Goal: Book appointment/travel/reservation

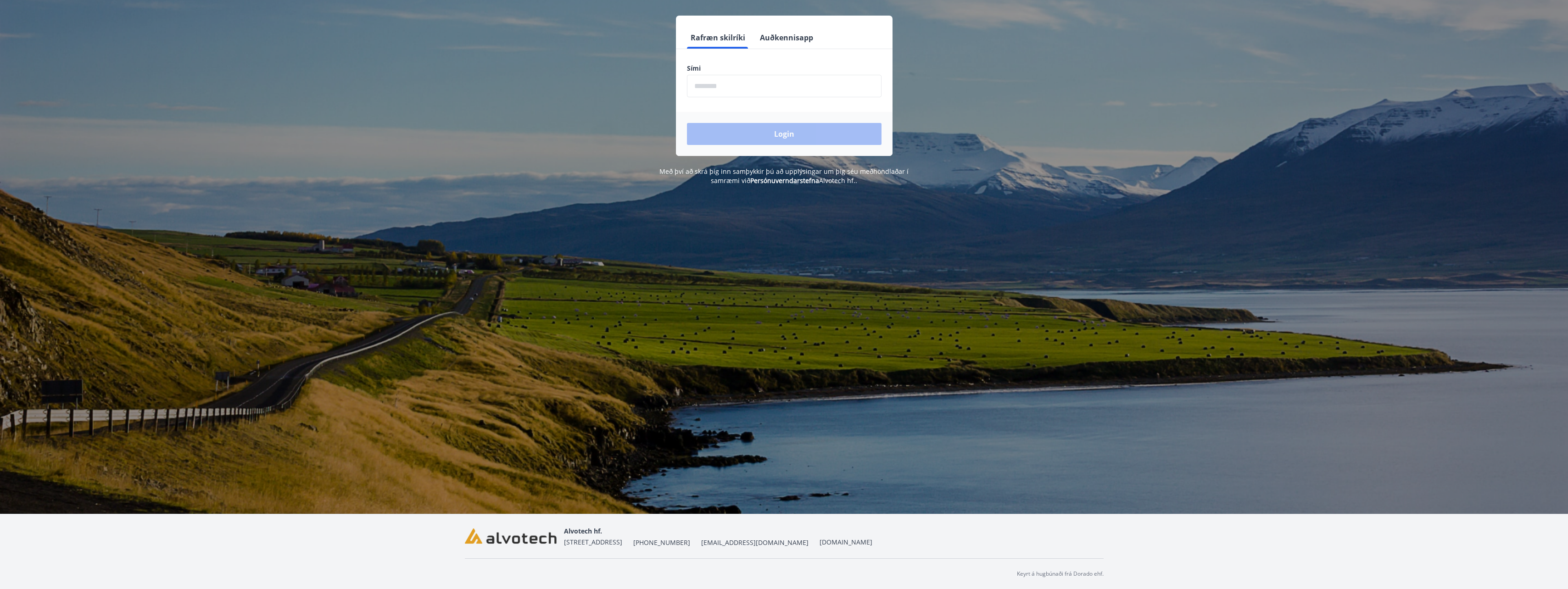
scroll to position [112, 0]
click at [714, 86] on input "phone" at bounding box center [784, 85] width 194 height 22
type input "********"
click at [687, 123] on button "Login" at bounding box center [784, 133] width 194 height 22
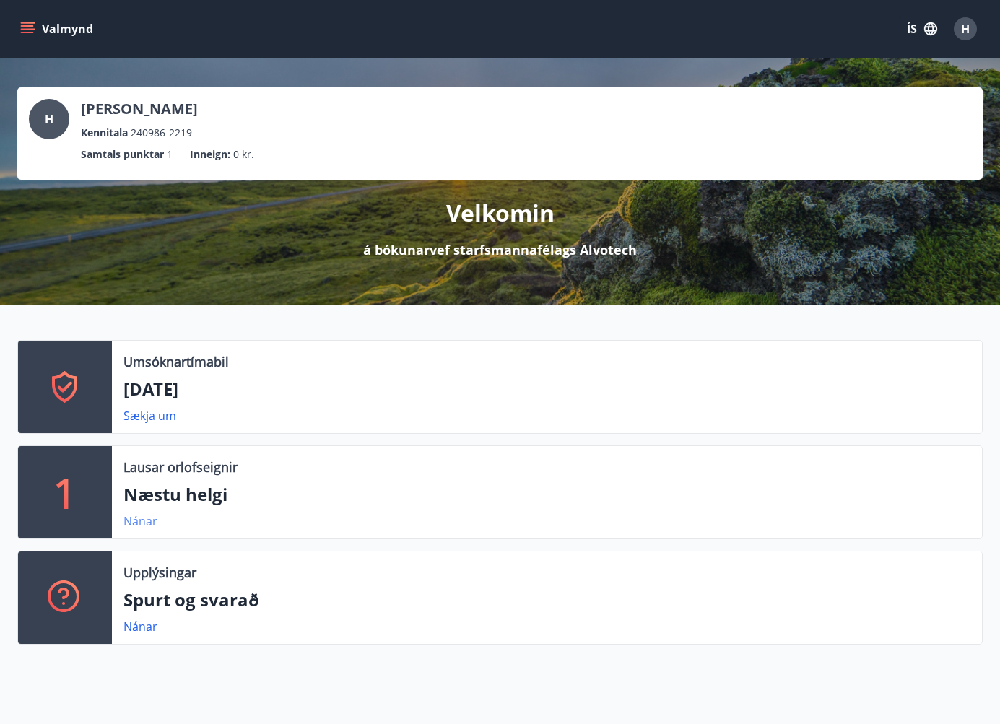
click at [134, 524] on link "Nánar" at bounding box center [140, 521] width 34 height 16
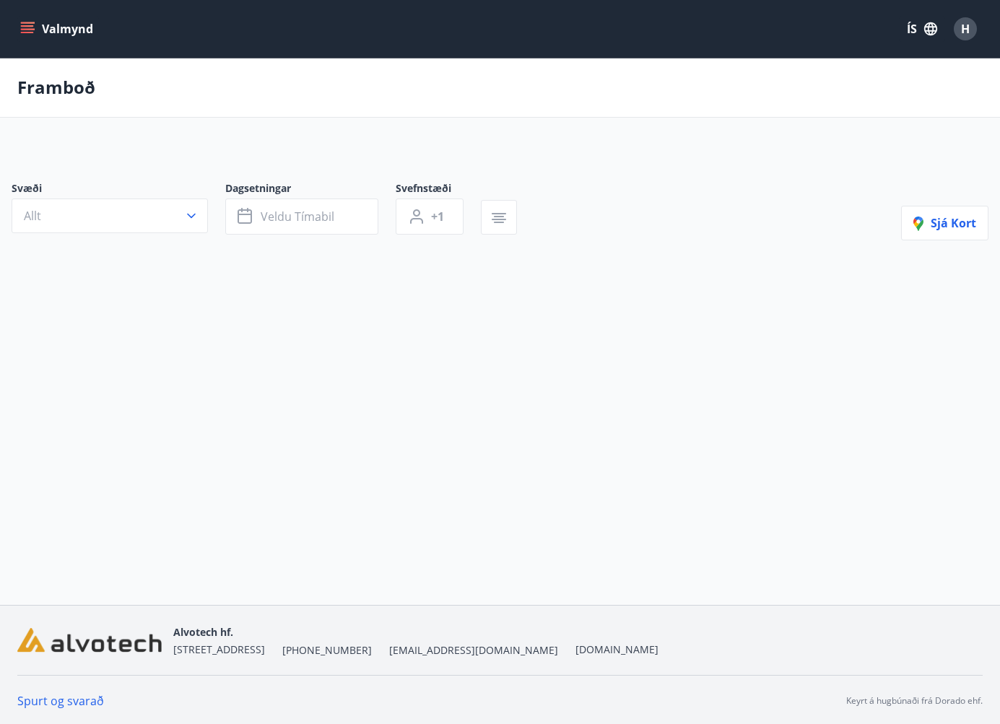
type input "*"
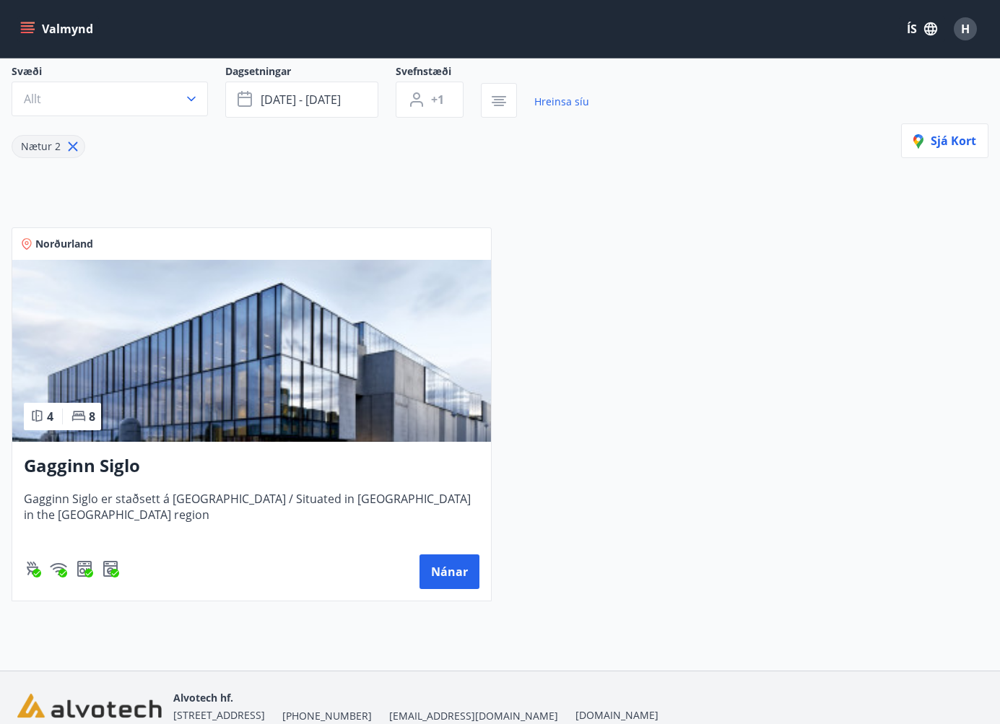
scroll to position [195, 0]
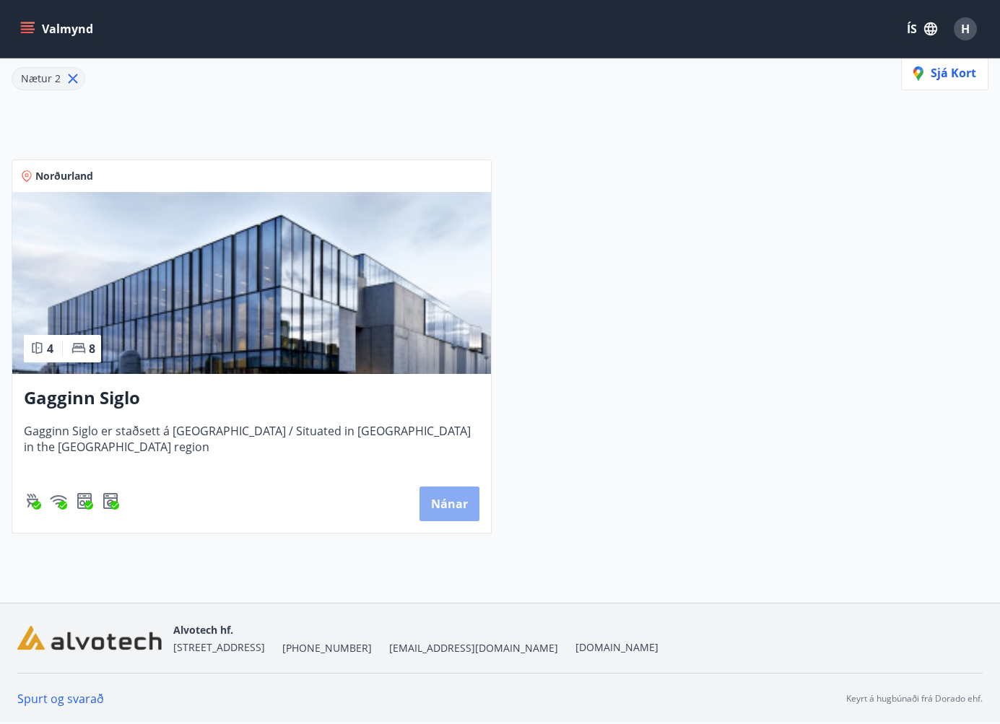
click at [450, 500] on button "Nánar" at bounding box center [450, 504] width 60 height 35
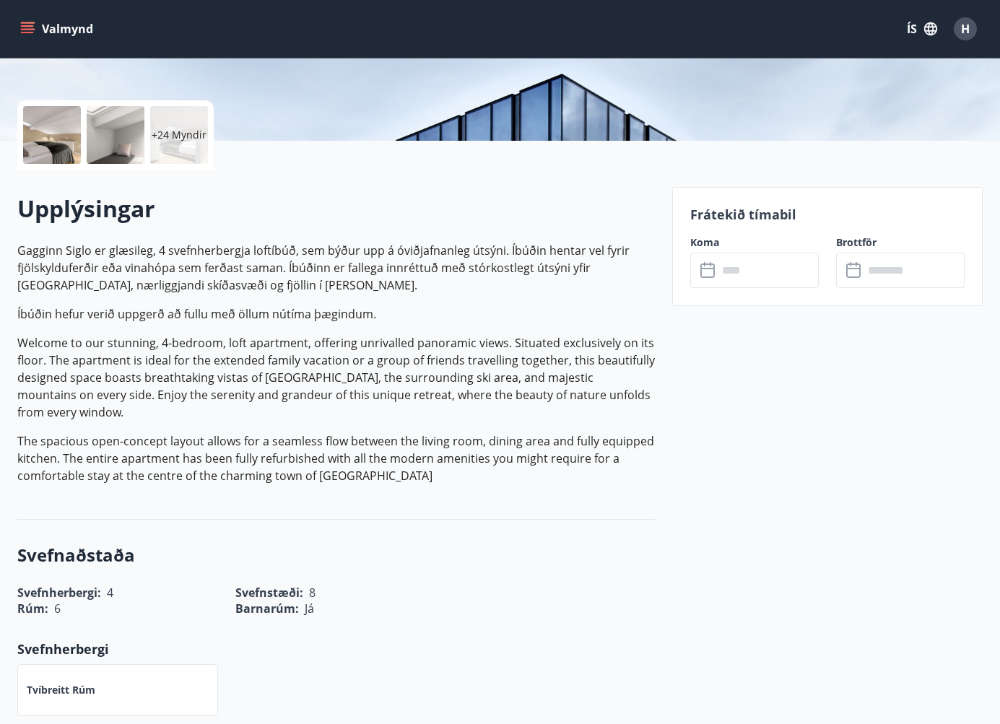
scroll to position [289, 0]
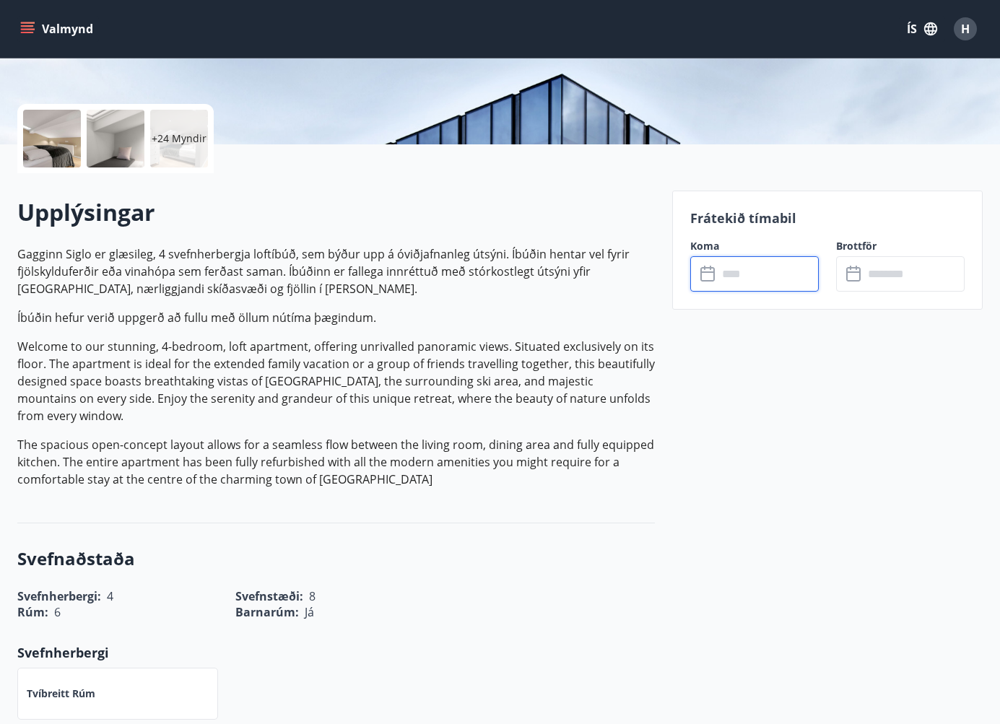
click at [749, 277] on input "text" at bounding box center [768, 273] width 101 height 35
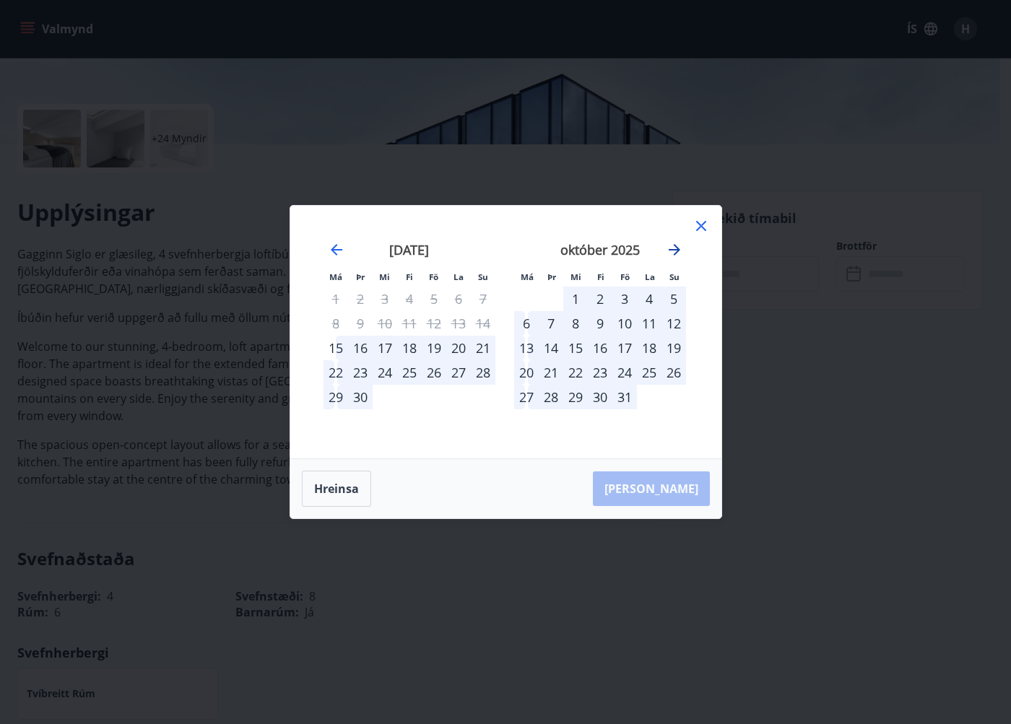
click at [669, 254] on icon "Move forward to switch to the next month." at bounding box center [674, 249] width 17 height 17
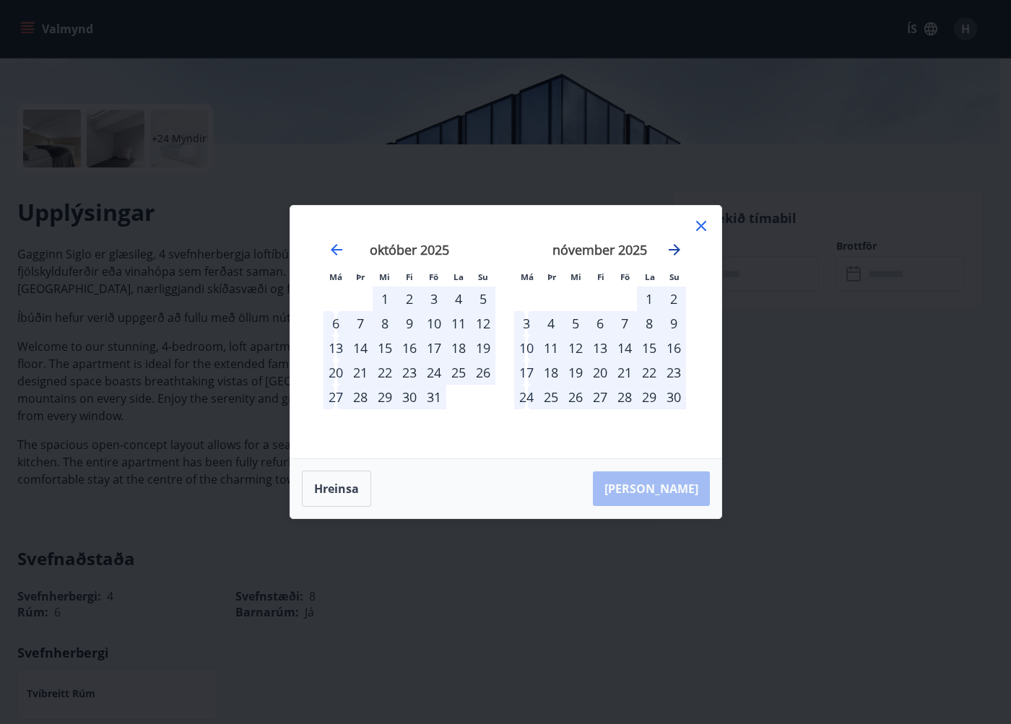
click at [669, 254] on icon "Move forward to switch to the next month." at bounding box center [674, 249] width 17 height 17
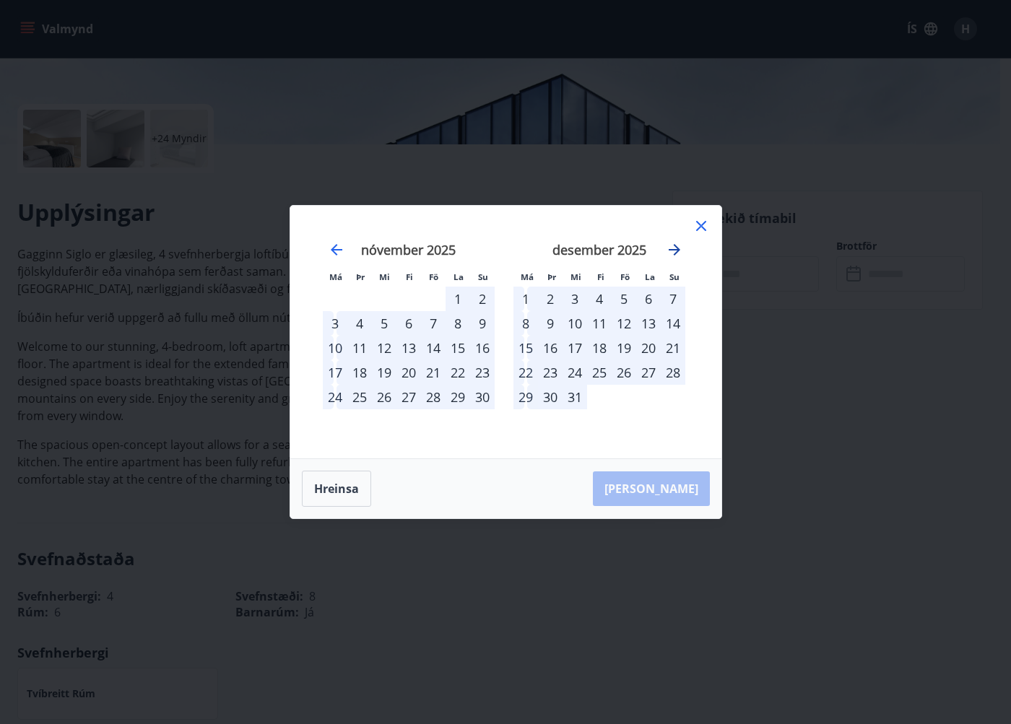
click at [669, 254] on icon "Move forward to switch to the next month." at bounding box center [674, 249] width 17 height 17
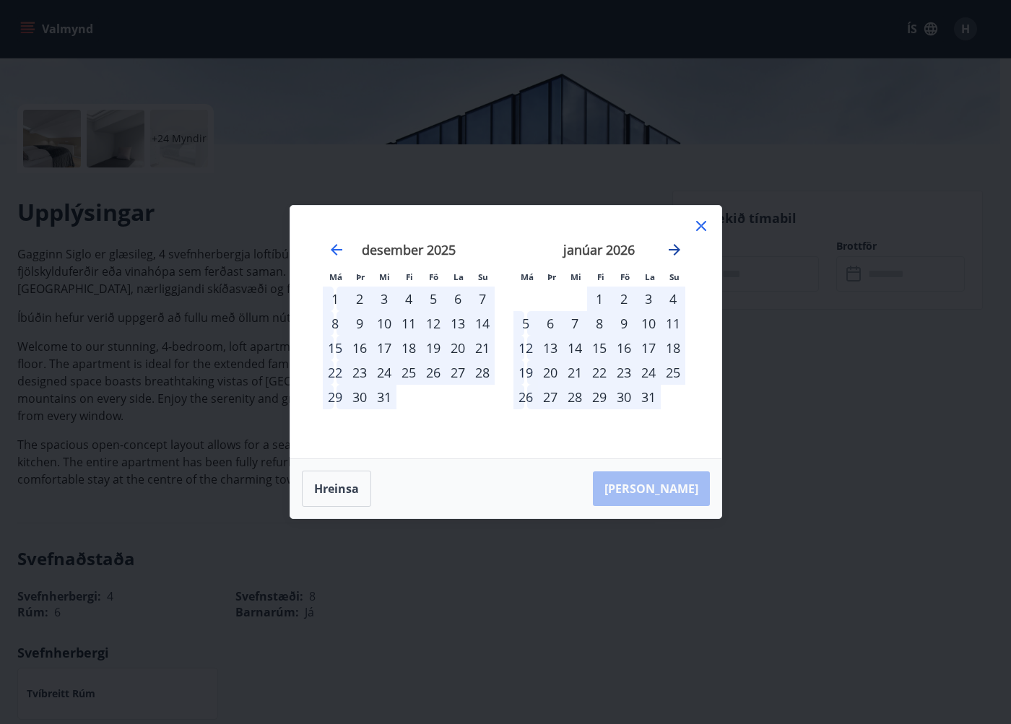
click at [669, 254] on icon "Move forward to switch to the next month." at bounding box center [674, 249] width 17 height 17
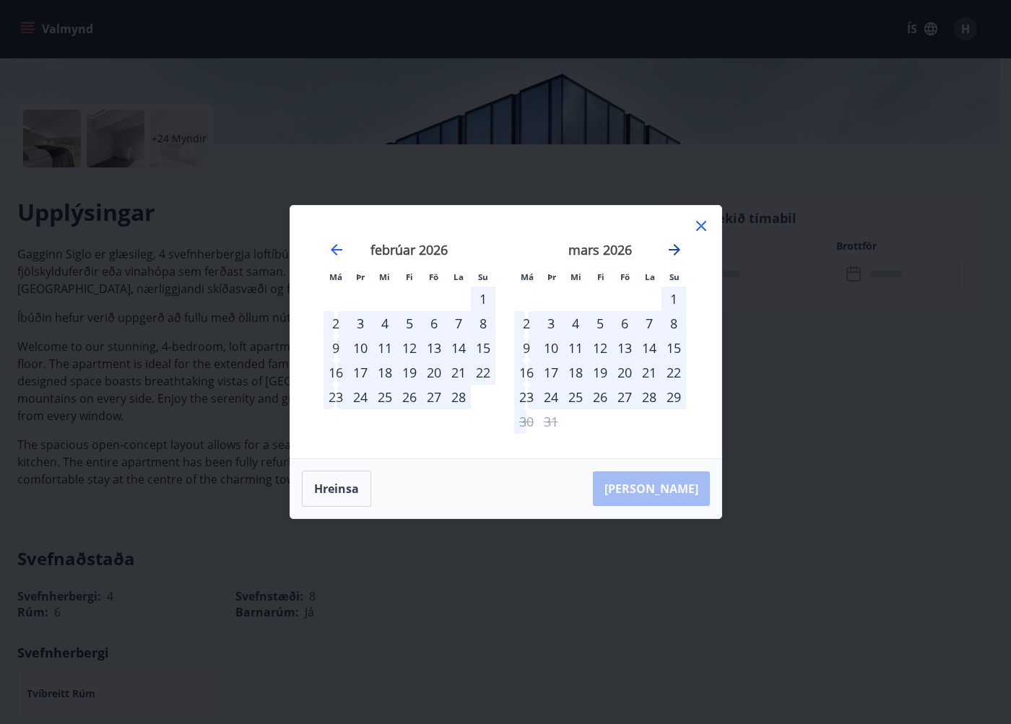
click at [669, 254] on icon "Move forward to switch to the next month." at bounding box center [674, 249] width 17 height 17
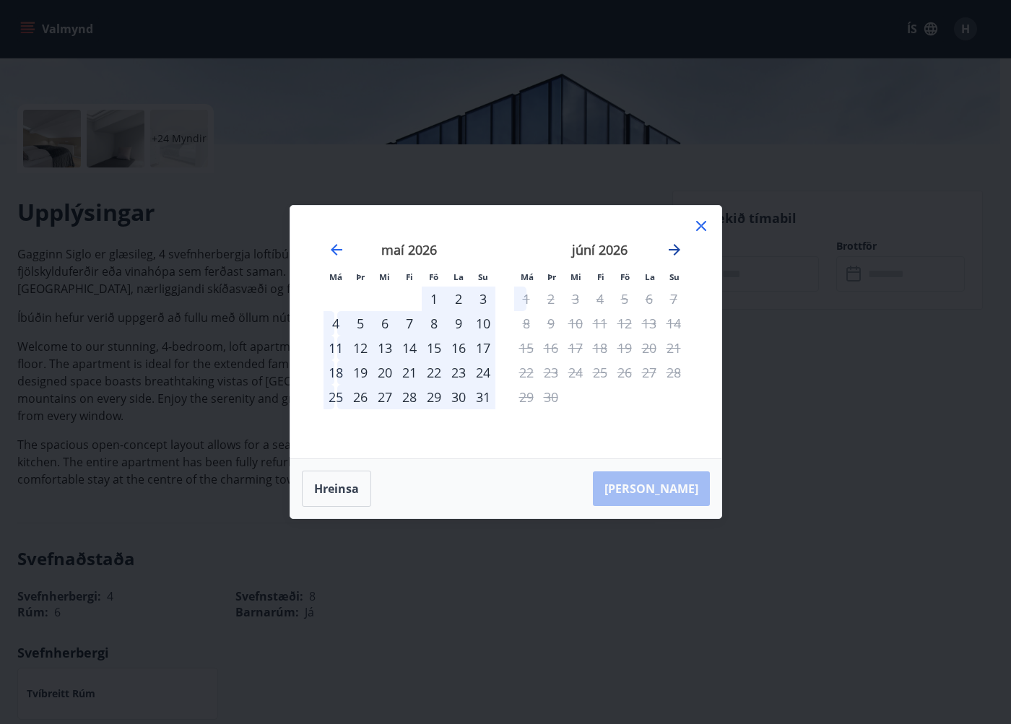
click at [669, 254] on icon "Move forward to switch to the next month." at bounding box center [674, 249] width 17 height 17
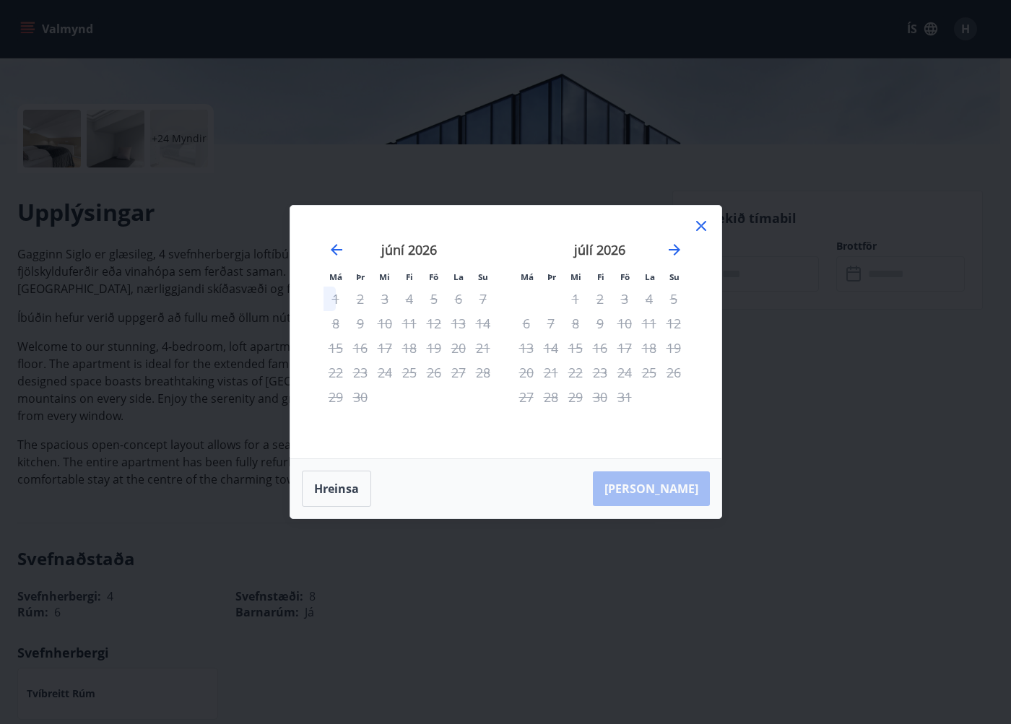
click at [708, 222] on icon at bounding box center [701, 225] width 17 height 17
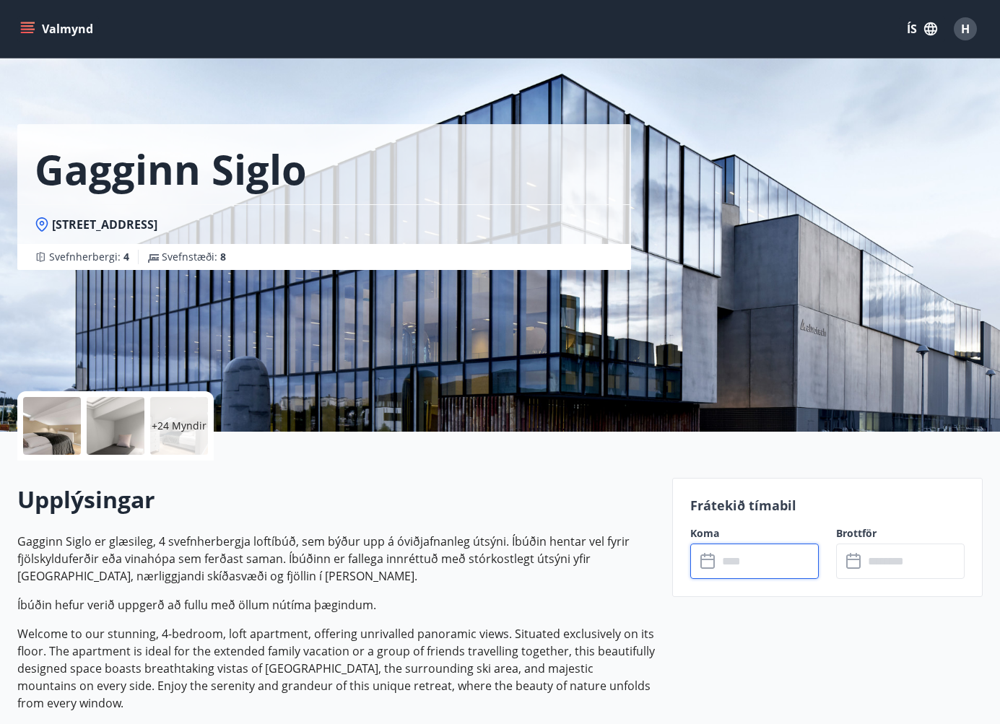
scroll to position [0, 0]
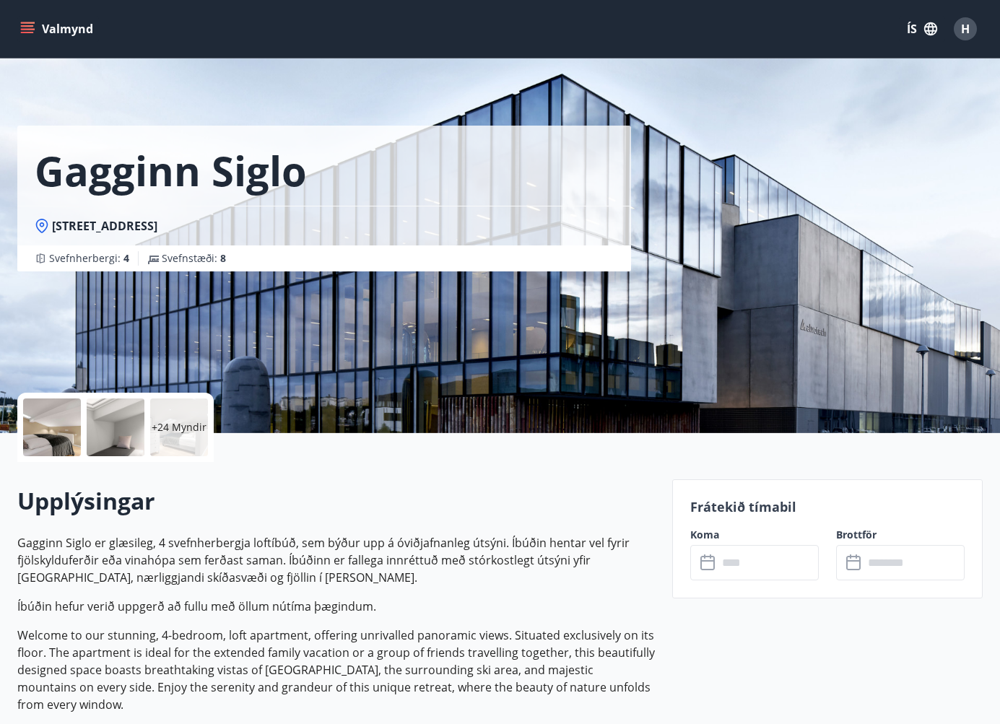
click at [29, 32] on icon "menu" at bounding box center [27, 32] width 13 height 1
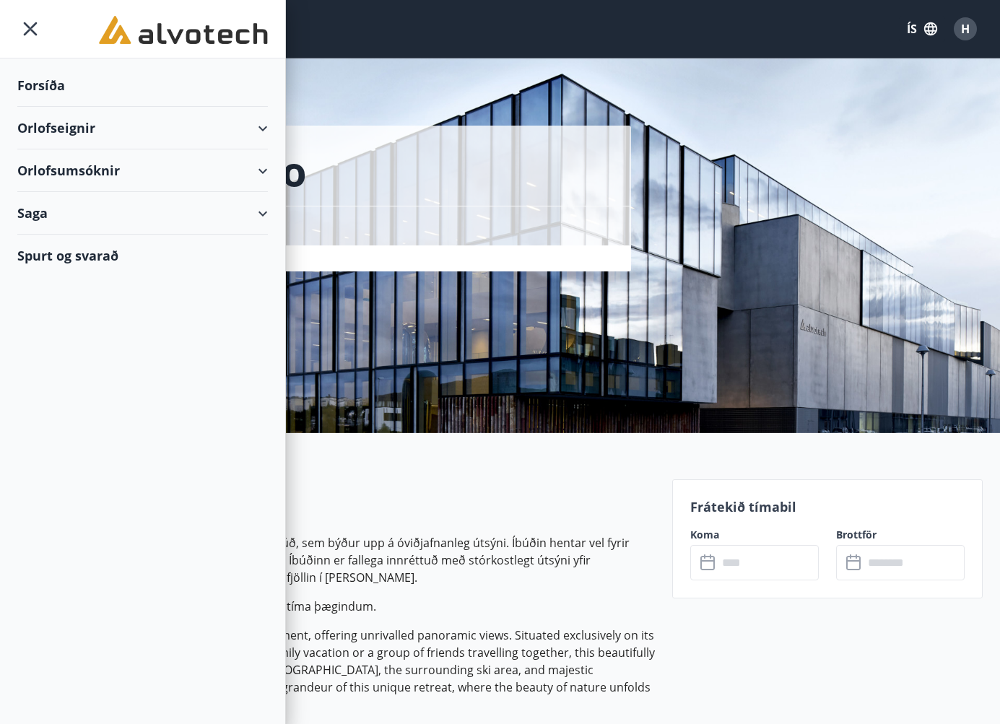
click at [66, 88] on div "Forsíða" at bounding box center [142, 85] width 251 height 43
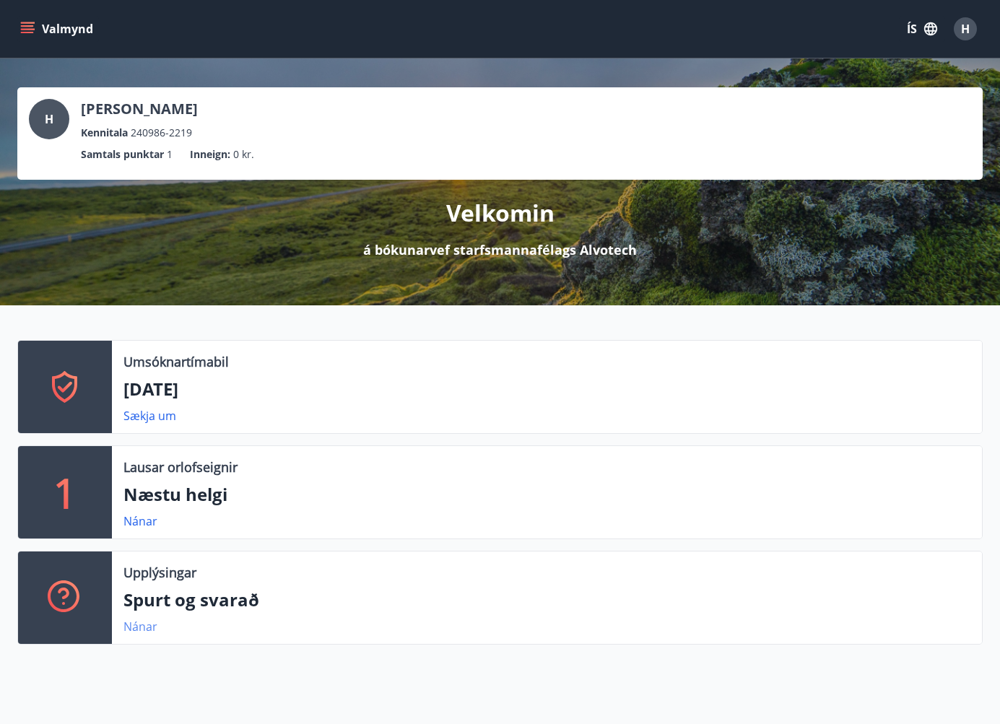
click at [153, 628] on link "Nánar" at bounding box center [140, 627] width 34 height 16
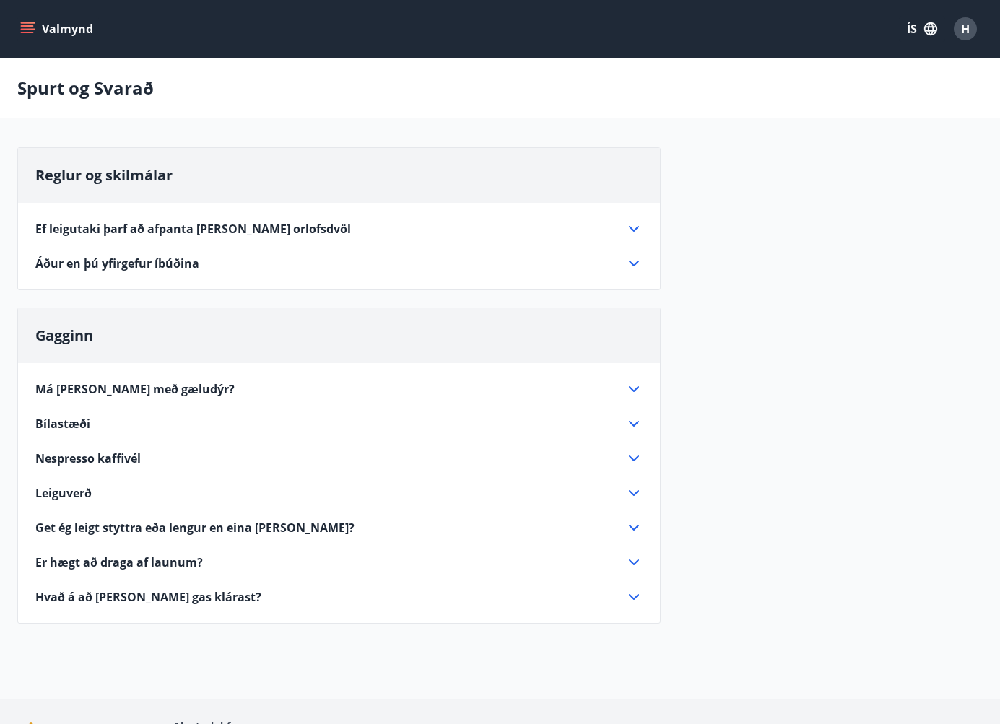
click at [635, 389] on icon at bounding box center [633, 389] width 17 height 17
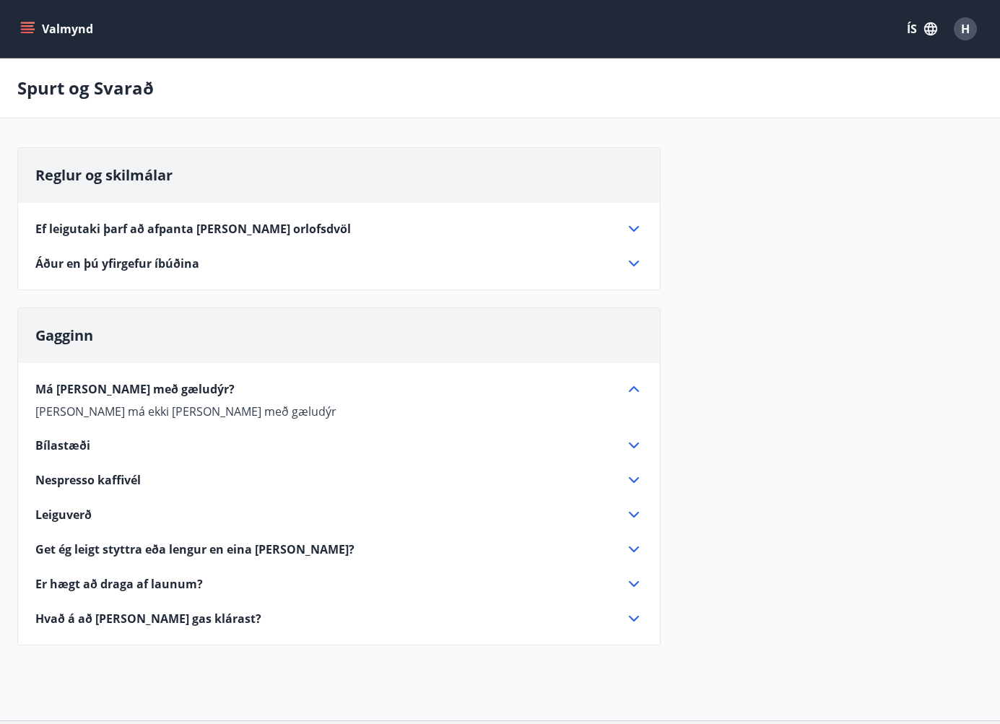
click at [635, 389] on icon at bounding box center [634, 389] width 10 height 6
